Goal: Contribute content

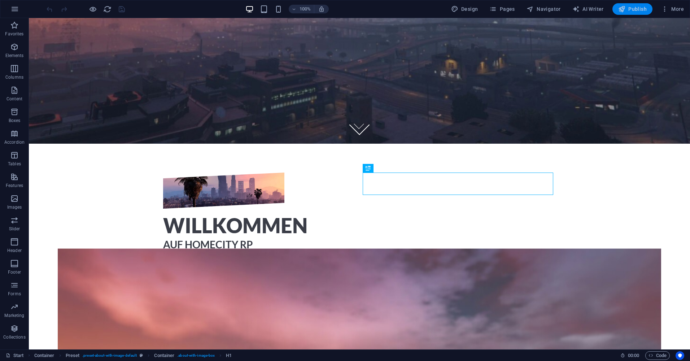
click at [636, 13] on button "Publish" at bounding box center [632, 9] width 40 height 12
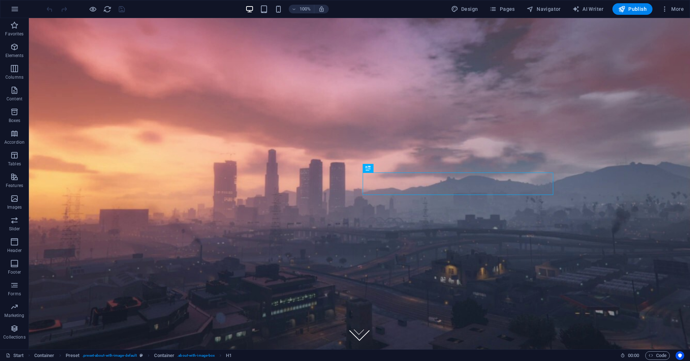
scroll to position [206, 0]
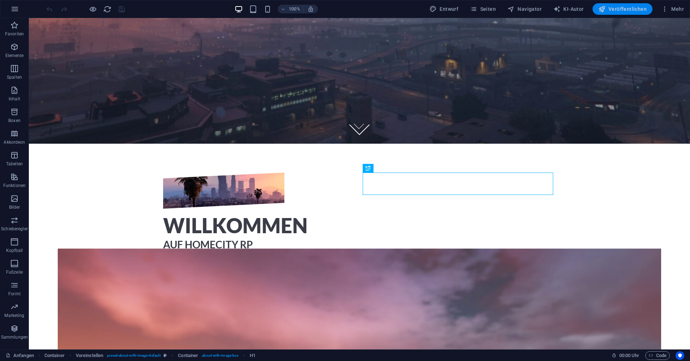
click at [619, 7] on font "Veröffentlichen" at bounding box center [627, 9] width 38 height 6
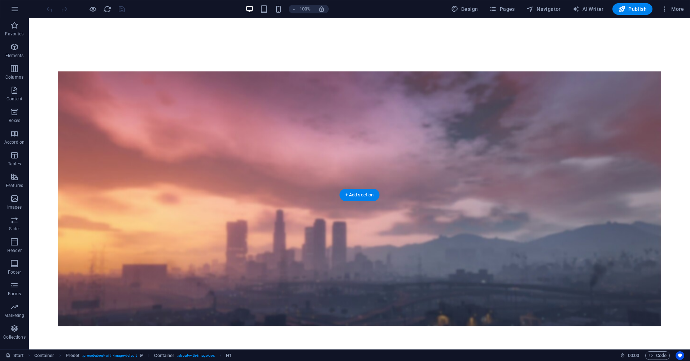
scroll to position [489, 0]
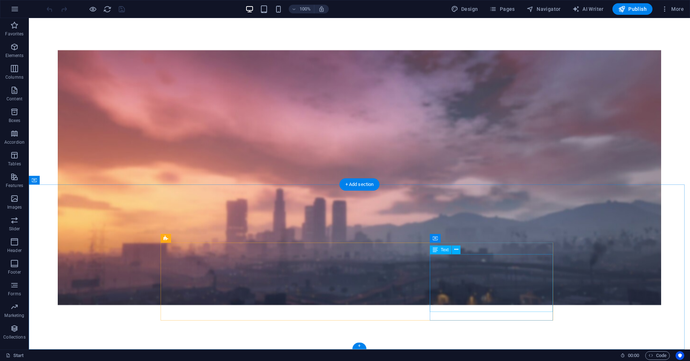
drag, startPoint x: 486, startPoint y: 291, endPoint x: 359, endPoint y: 291, distance: 126.6
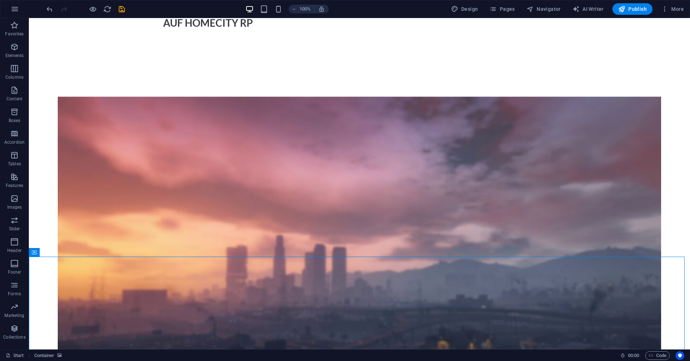
scroll to position [417, 0]
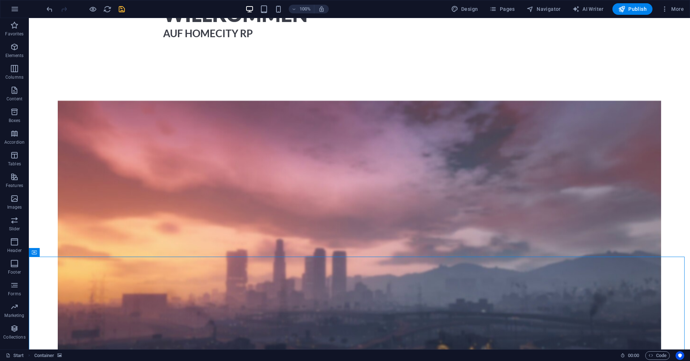
click at [118, 13] on icon "save" at bounding box center [122, 9] width 8 height 8
click at [631, 6] on span "Publish" at bounding box center [632, 8] width 28 height 7
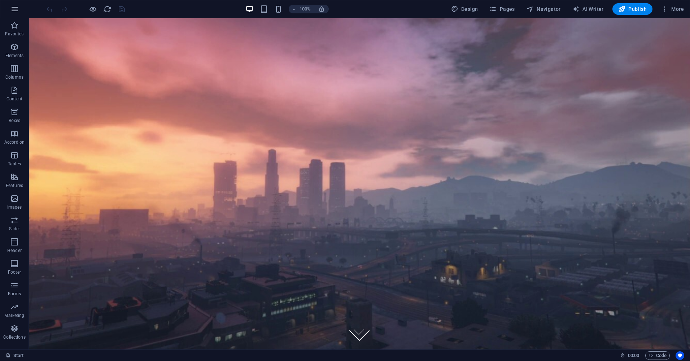
click at [12, 12] on icon "button" at bounding box center [14, 9] width 9 height 9
